Goal: Book appointment/travel/reservation

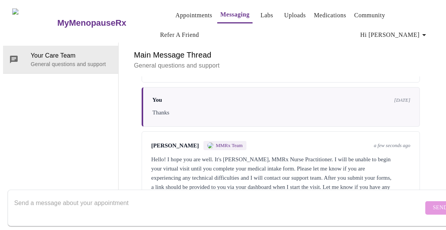
scroll to position [1997, 0]
click at [310, 155] on div "Hello! I hope you are well. It's [PERSON_NAME], MMRx Nurse Practitioner. I will…" at bounding box center [280, 178] width 259 height 46
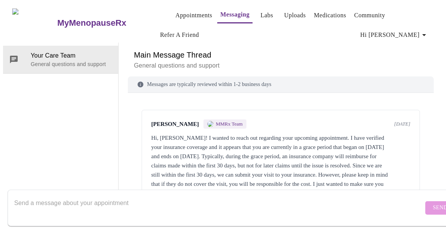
scroll to position [0, 0]
click at [185, 11] on link "Appointments" at bounding box center [193, 15] width 37 height 11
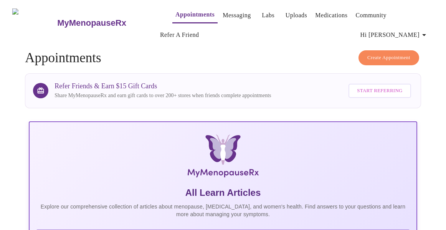
click at [223, 14] on link "Messaging" at bounding box center [237, 15] width 28 height 11
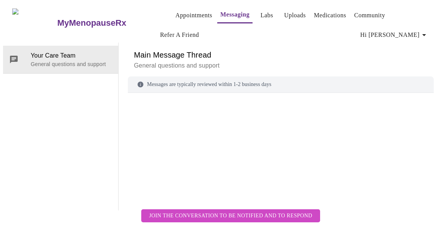
click at [176, 49] on h6 "Main Message Thread" at bounding box center [280, 55] width 293 height 12
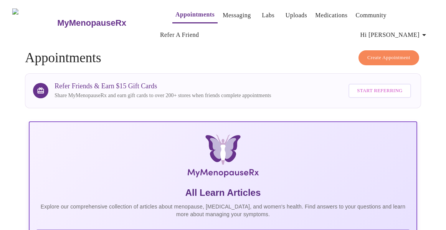
click at [180, 12] on link "Appointments" at bounding box center [194, 14] width 39 height 11
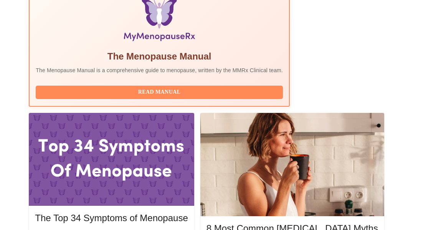
scroll to position [274, 0]
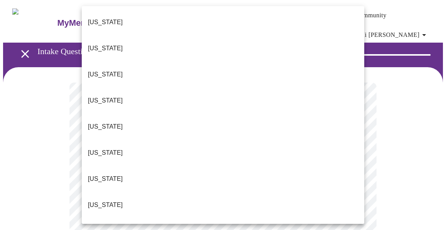
click at [164, 218] on li "[US_STATE]" at bounding box center [223, 231] width 282 height 26
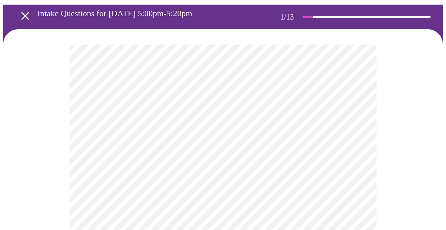
scroll to position [91, 0]
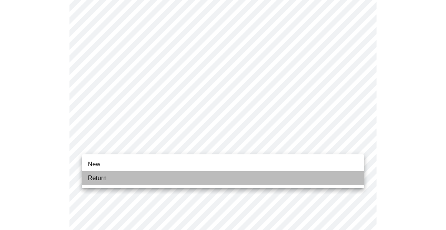
click at [157, 178] on li "Return" at bounding box center [223, 178] width 282 height 14
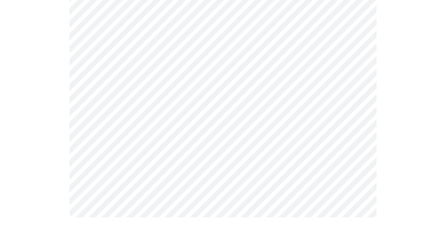
scroll to position [0, 0]
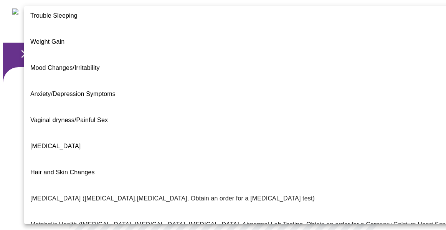
scroll to position [55, 0]
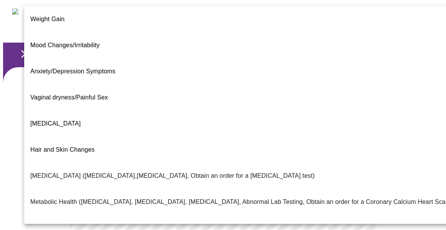
click at [200, 215] on li "Period Problems" at bounding box center [240, 228] width 433 height 26
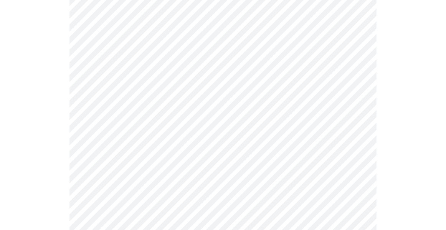
scroll to position [196, 0]
click at [199, 51] on body "MyMenopauseRx Appointments Messaging Labs Uploads Medications Community Refer a…" at bounding box center [223, 40] width 440 height 467
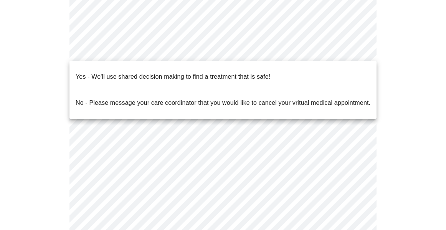
click at [212, 98] on p "No - Please message your care coordinator that you would like to cancel your vr…" at bounding box center [223, 102] width 295 height 9
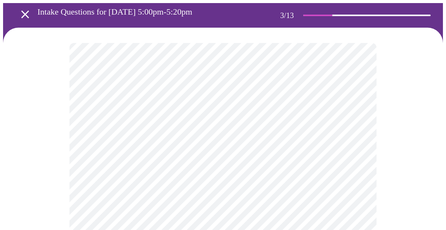
scroll to position [40, 0]
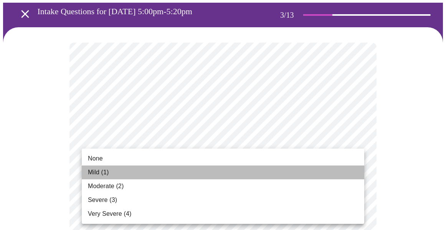
click at [275, 169] on li "Mild (1)" at bounding box center [223, 172] width 282 height 14
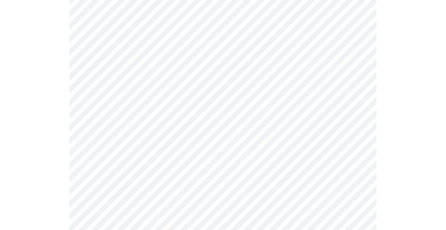
scroll to position [211, 0]
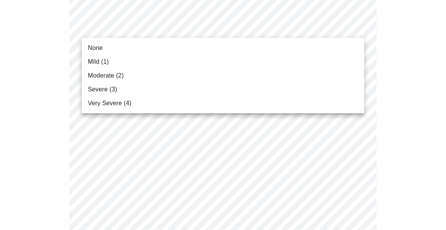
click at [253, 61] on li "Mild (1)" at bounding box center [223, 62] width 282 height 14
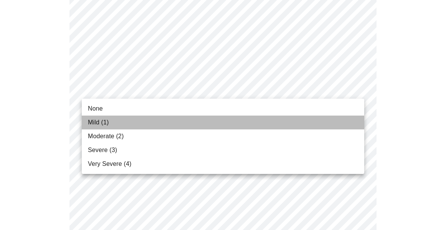
click at [242, 119] on li "Mild (1)" at bounding box center [223, 122] width 282 height 14
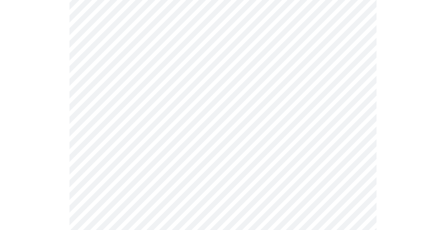
scroll to position [232, 0]
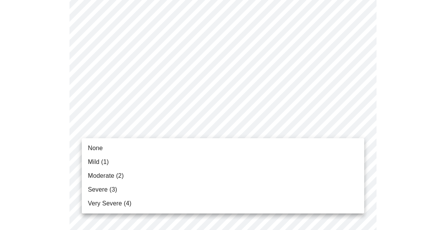
click at [239, 166] on li "Mild (1)" at bounding box center [223, 162] width 282 height 14
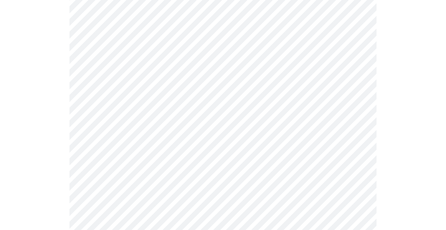
scroll to position [281, 0]
click at [233, 132] on body "MyMenopauseRx Appointments Messaging Labs Uploads Medications Community Refer a…" at bounding box center [223, 216] width 440 height 988
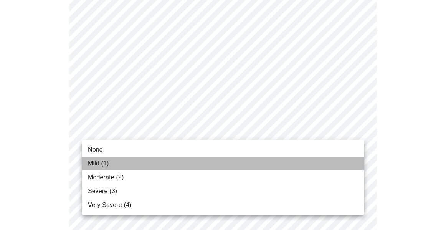
click at [229, 160] on li "Mild (1)" at bounding box center [223, 164] width 282 height 14
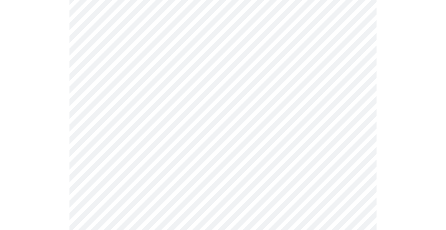
scroll to position [313, 0]
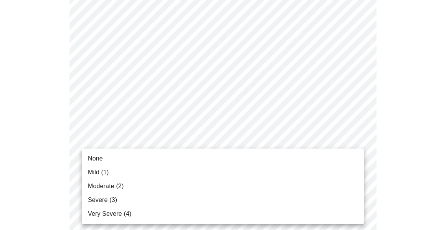
click at [232, 147] on body "MyMenopauseRx Appointments Messaging Labs Uploads Medications Community Refer a…" at bounding box center [223, 179] width 440 height 978
click at [230, 176] on li "Mild (1)" at bounding box center [223, 172] width 282 height 14
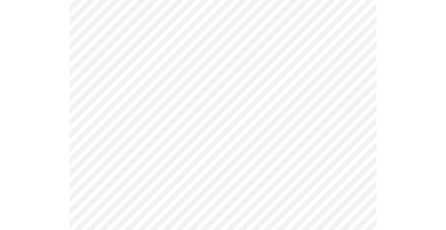
scroll to position [356, 0]
click at [229, 168] on body "MyMenopauseRx Appointments Messaging Labs Uploads Medications Community Refer a…" at bounding box center [223, 130] width 440 height 967
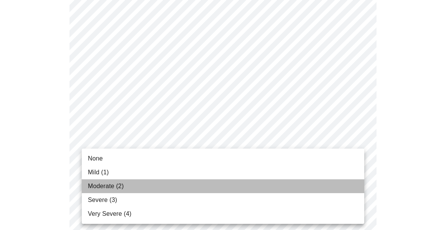
click at [228, 192] on li "Moderate (2)" at bounding box center [223, 186] width 282 height 14
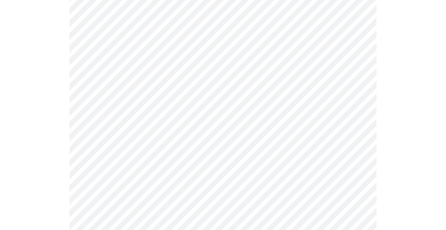
scroll to position [430, 0]
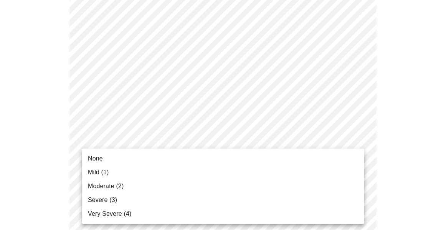
click at [218, 152] on body "MyMenopauseRx Appointments Messaging Labs Uploads Medications Community Refer a…" at bounding box center [223, 51] width 440 height 956
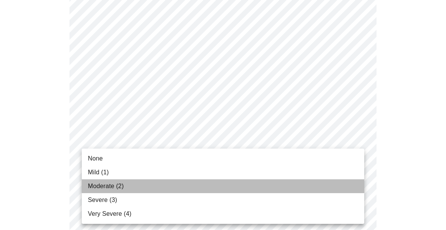
click at [213, 182] on li "Moderate (2)" at bounding box center [223, 186] width 282 height 14
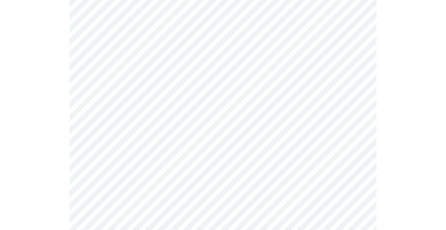
scroll to position [475, 0]
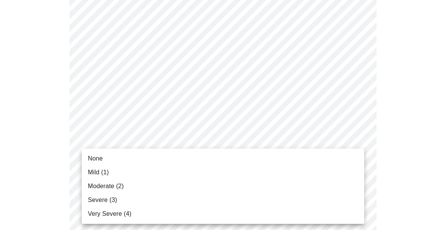
click at [211, 164] on body "MyMenopauseRx Appointments Messaging Labs Uploads Medications Community Refer a…" at bounding box center [223, 0] width 440 height 945
click at [211, 164] on li "None" at bounding box center [223, 159] width 282 height 14
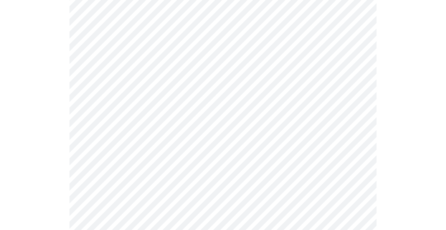
scroll to position [595, 0]
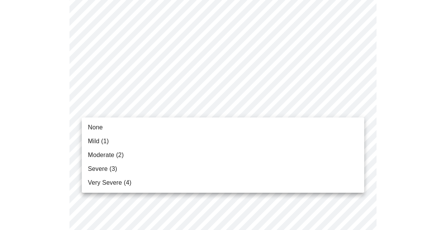
click at [203, 123] on li "None" at bounding box center [223, 127] width 282 height 14
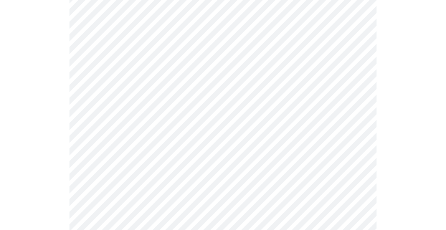
scroll to position [638, 0]
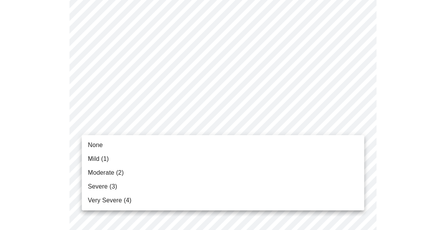
click at [201, 158] on li "Mild (1)" at bounding box center [223, 159] width 282 height 14
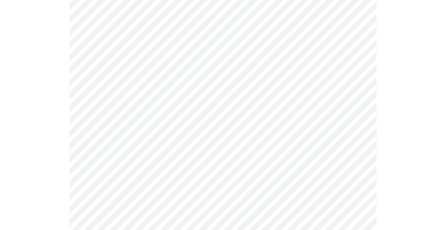
scroll to position [339, 0]
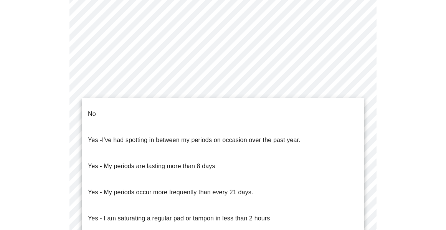
click at [120, 137] on body "MyMenopauseRx Appointments Messaging Labs Uploads Medications Community Refer a…" at bounding box center [223, 48] width 440 height 768
click at [124, 137] on span "I've had spotting in between my periods on occasion over the past year." at bounding box center [201, 140] width 198 height 7
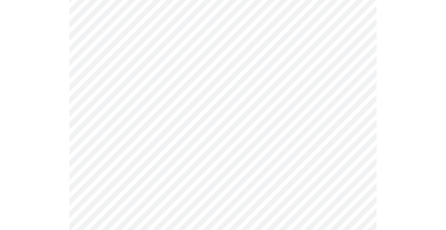
scroll to position [382, 0]
click at [124, 157] on body "MyMenopauseRx Appointments Messaging Labs Uploads Medications Community Refer a…" at bounding box center [223, 2] width 440 height 763
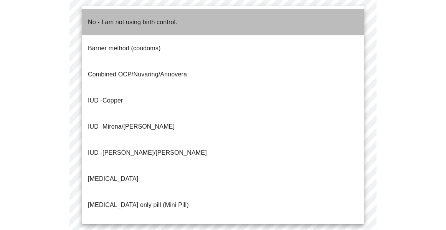
click at [121, 18] on p "No - I am not using birth control." at bounding box center [132, 22] width 89 height 9
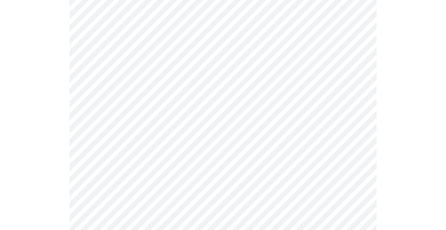
scroll to position [439, 0]
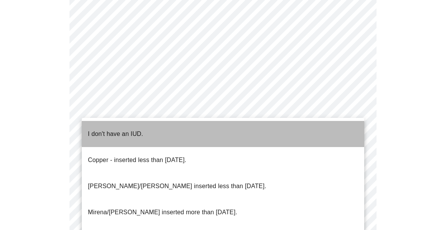
click at [145, 133] on li "I don't have an IUD." at bounding box center [223, 134] width 282 height 26
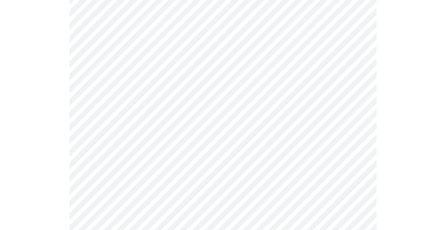
scroll to position [511, 0]
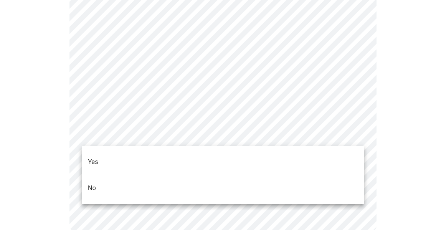
click at [141, 156] on li "Yes" at bounding box center [223, 162] width 282 height 26
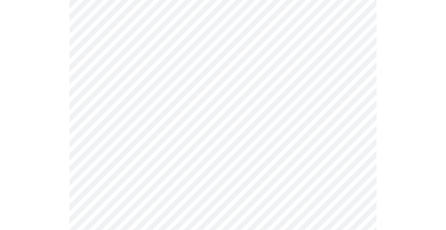
scroll to position [142, 0]
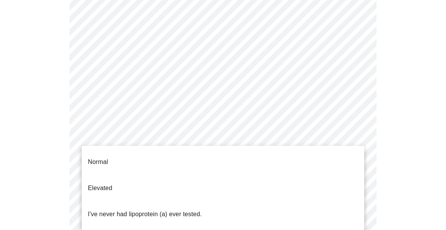
click at [234, 134] on body "MyMenopauseRx Appointments Messaging Labs Uploads Medications Community Refer a…" at bounding box center [223, 150] width 440 height 578
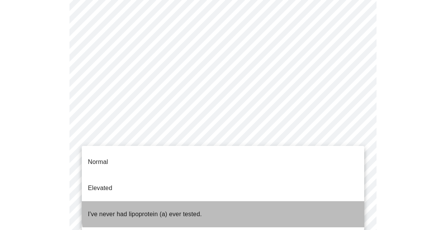
click at [231, 201] on li "I've never had lipoprotein (a) ever tested." at bounding box center [223, 214] width 282 height 26
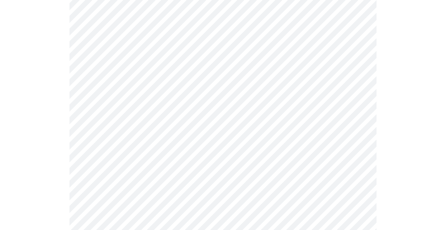
scroll to position [1987, 0]
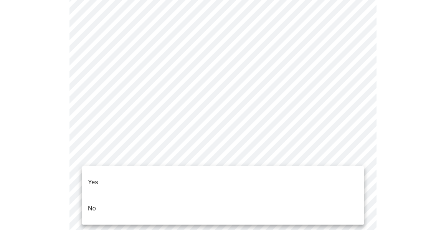
click at [120, 196] on li "No" at bounding box center [223, 208] width 282 height 26
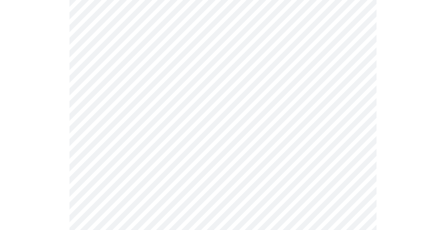
scroll to position [2153, 0]
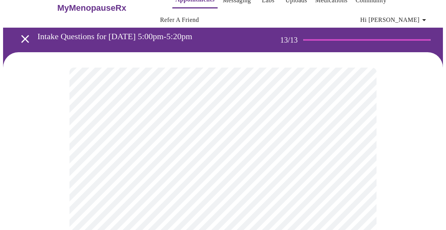
scroll to position [0, 0]
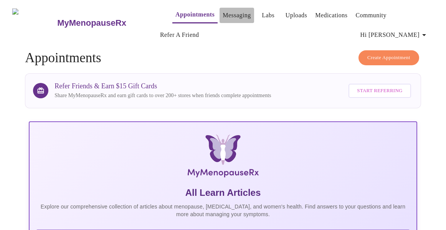
click at [223, 10] on link "Messaging" at bounding box center [237, 15] width 28 height 11
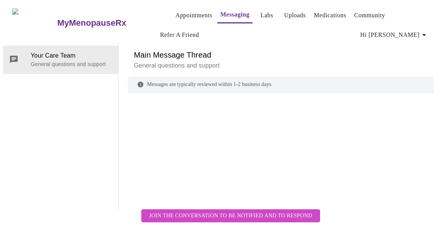
scroll to position [40, 0]
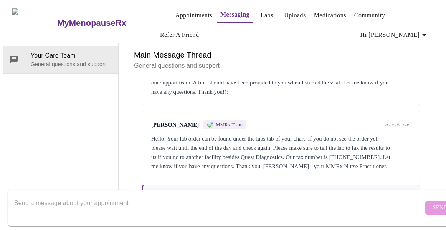
click at [219, 197] on textarea "Send a message about your appointment" at bounding box center [218, 207] width 409 height 25
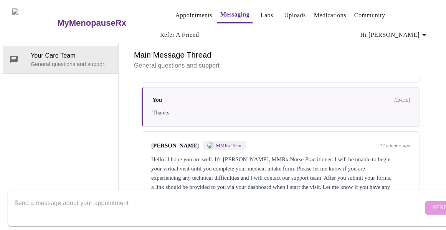
scroll to position [1997, 0]
type textarea "d"
type textarea "Done."
click at [433, 203] on span "Send" at bounding box center [440, 208] width 15 height 10
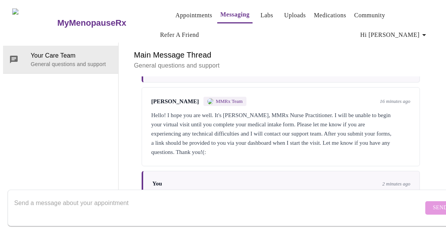
scroll to position [2043, 0]
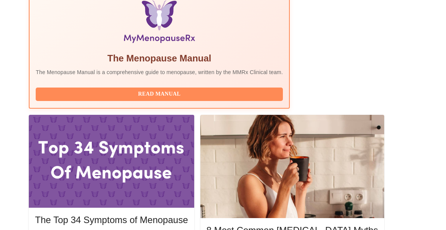
scroll to position [272, 0]
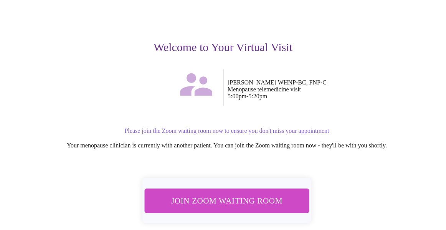
scroll to position [66, 0]
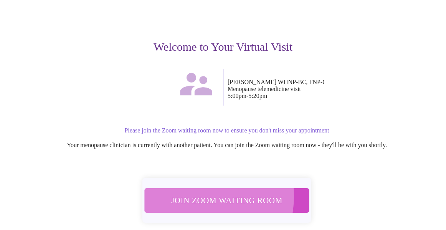
click at [190, 193] on span "Join Zoom Waiting Room" at bounding box center [227, 200] width 144 height 14
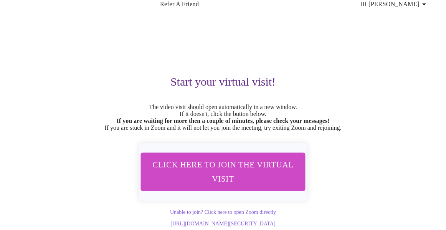
scroll to position [48, 0]
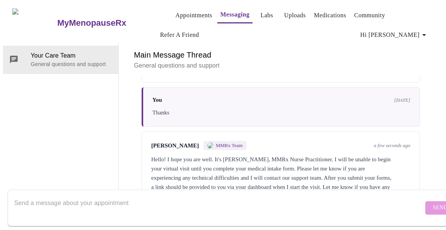
scroll to position [1997, 0]
